Goal: Navigation & Orientation: Find specific page/section

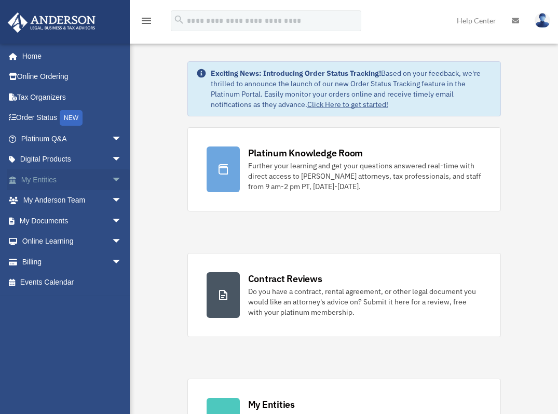
click at [98, 178] on link "My Entities arrow_drop_down" at bounding box center [72, 179] width 130 height 21
click at [112, 179] on span "arrow_drop_down" at bounding box center [122, 179] width 21 height 21
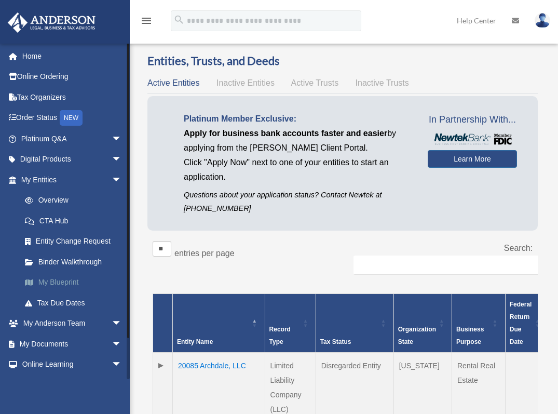
click at [61, 281] on link "My Blueprint" at bounding box center [76, 282] width 123 height 21
